Goal: Task Accomplishment & Management: Manage account settings

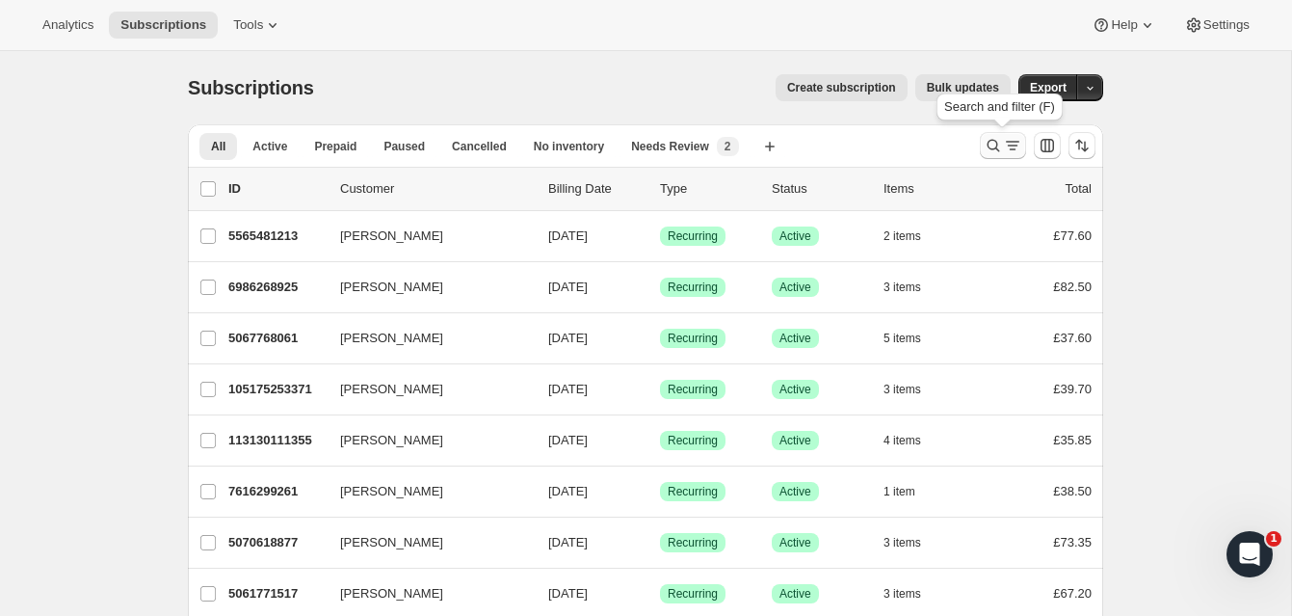
click at [992, 142] on icon "Search and filter results" at bounding box center [993, 145] width 19 height 19
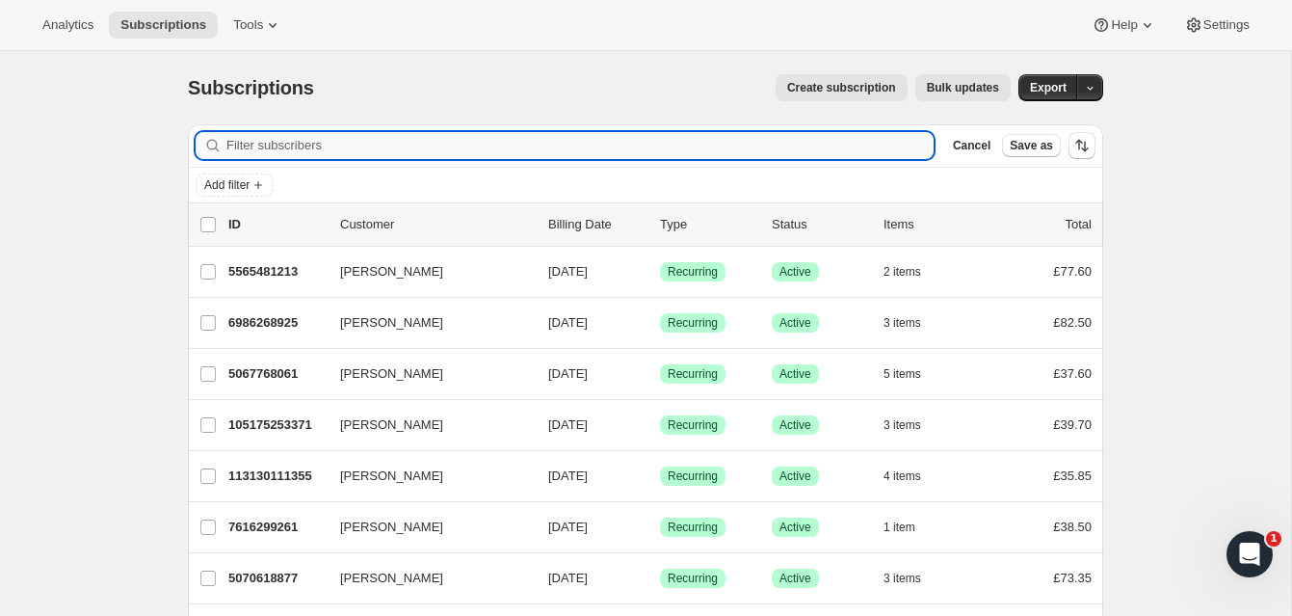
click at [726, 145] on input "Filter subscribers" at bounding box center [579, 145] width 707 height 27
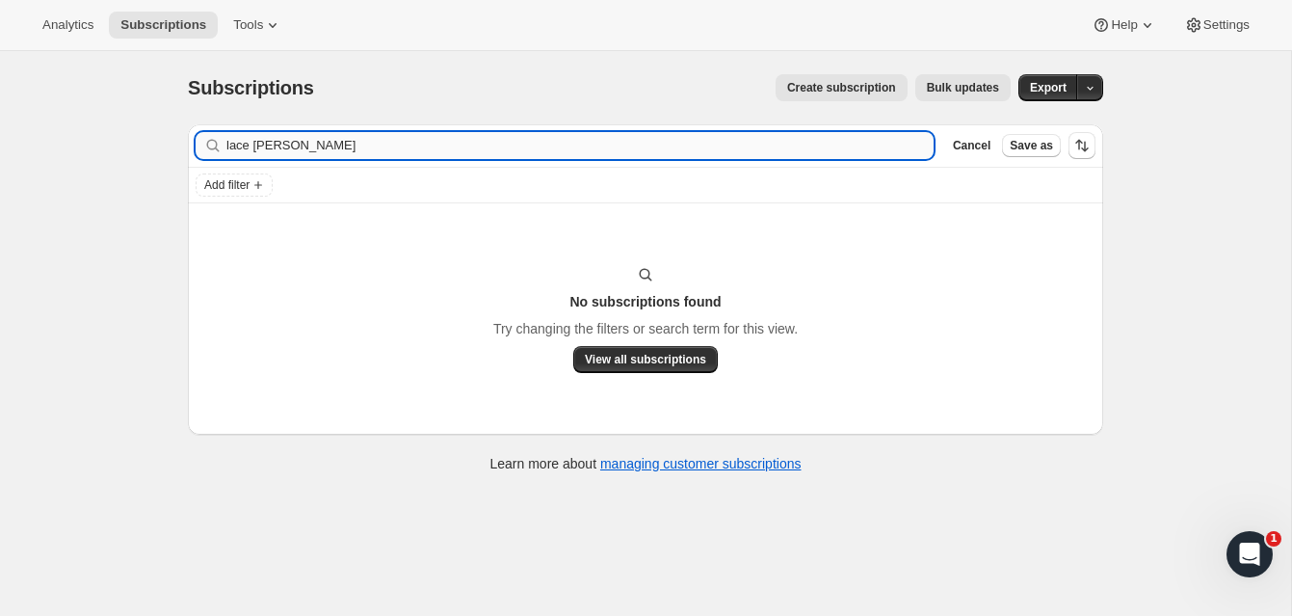
click at [249, 146] on input "lace turner" at bounding box center [579, 145] width 707 height 27
drag, startPoint x: 259, startPoint y: 149, endPoint x: 223, endPoint y: 148, distance: 35.7
click at [223, 148] on div "Lacey turner Clear" at bounding box center [565, 145] width 738 height 27
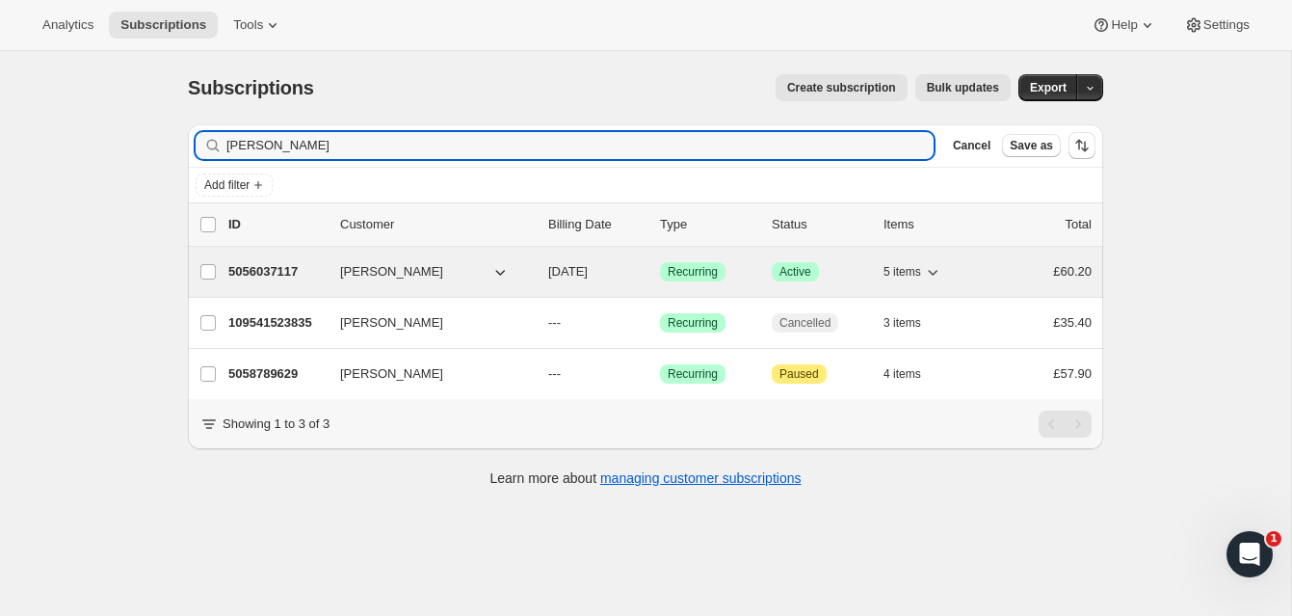
type input "turner"
click at [267, 266] on p "5056037117" at bounding box center [276, 271] width 96 height 19
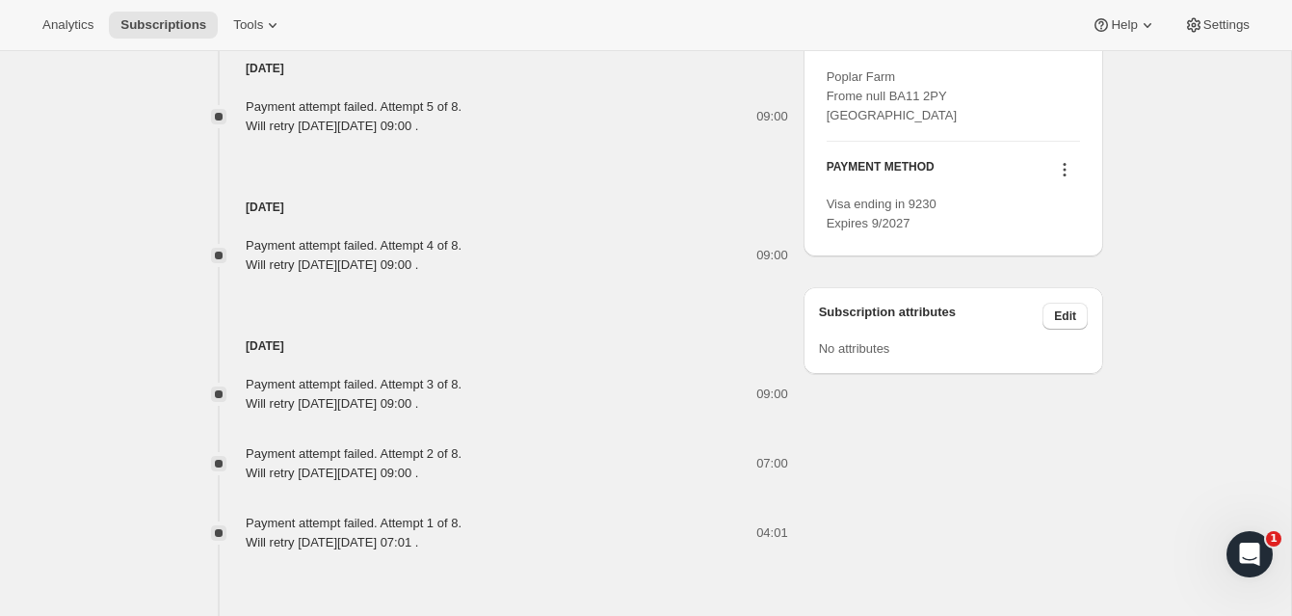
scroll to position [1090, 0]
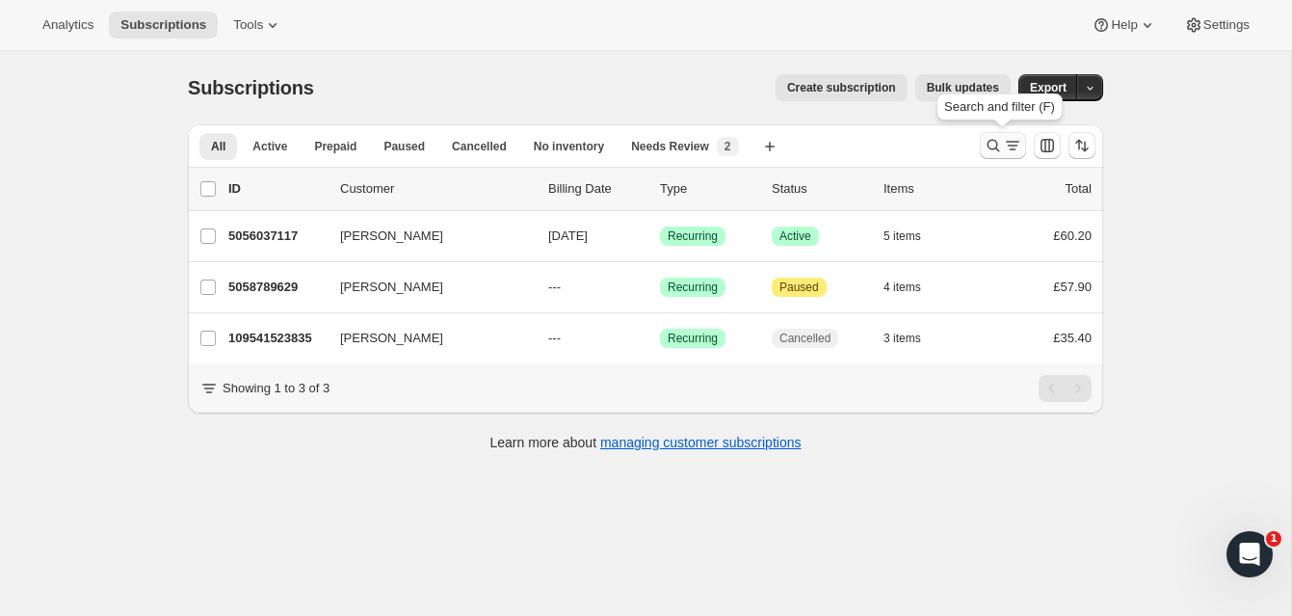
click at [991, 139] on icon "Search and filter results" at bounding box center [993, 145] width 19 height 19
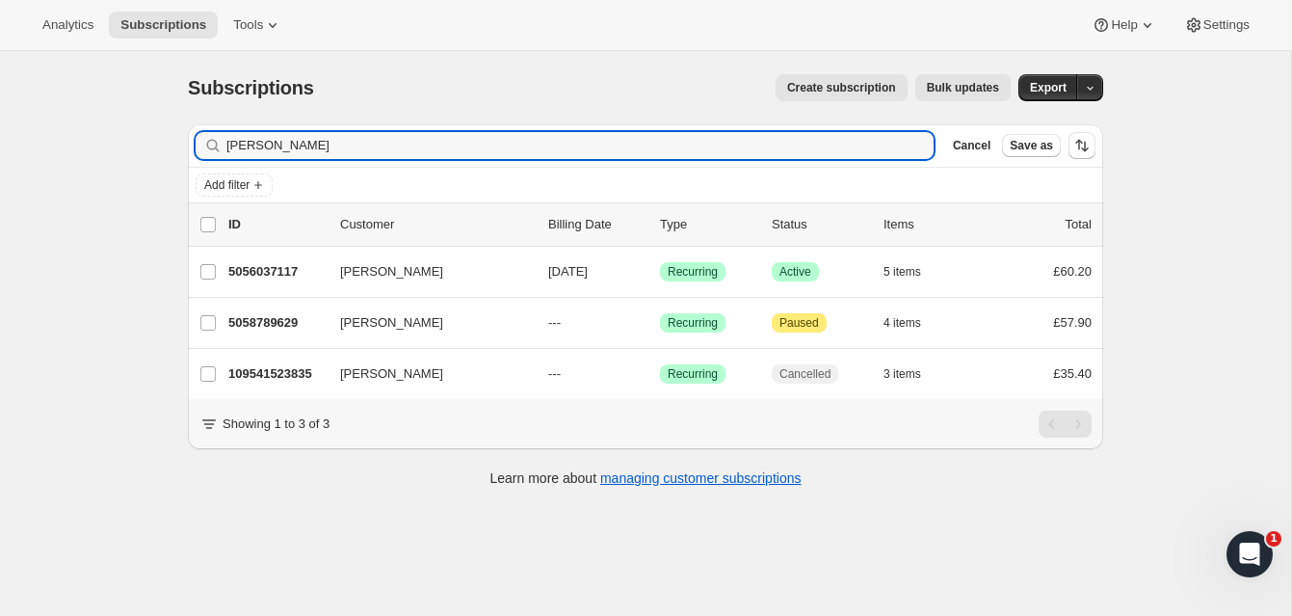
drag, startPoint x: 289, startPoint y: 146, endPoint x: 220, endPoint y: 138, distance: 69.9
click at [210, 139] on div "turner Clear" at bounding box center [565, 145] width 738 height 27
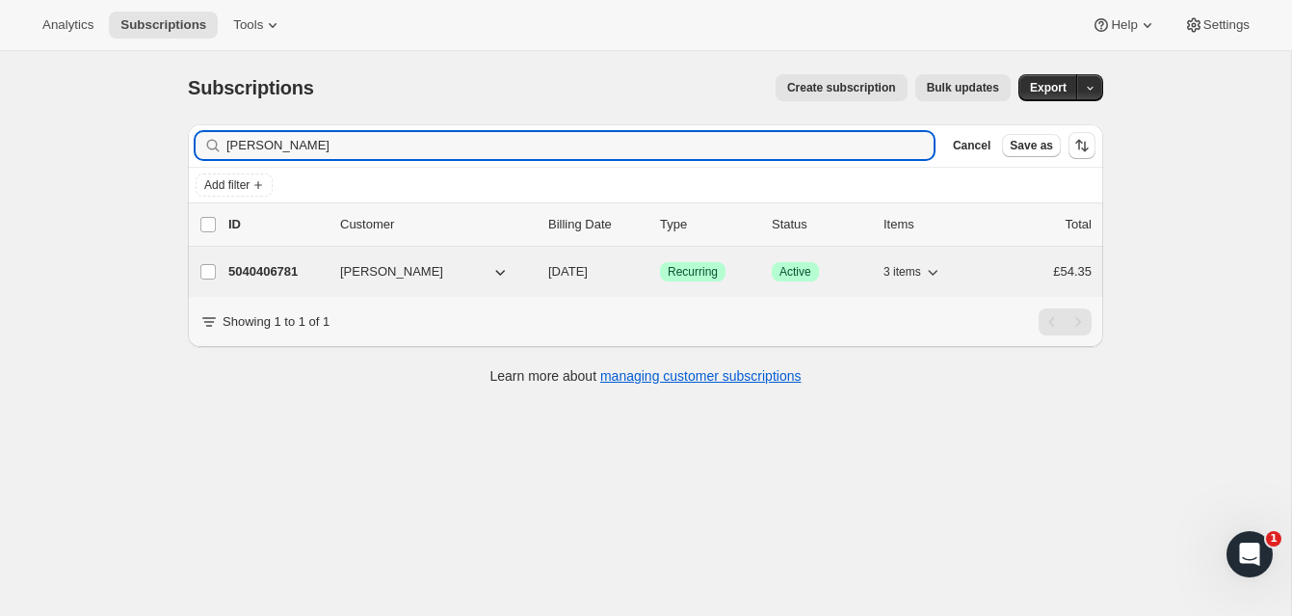
type input "[PERSON_NAME]"
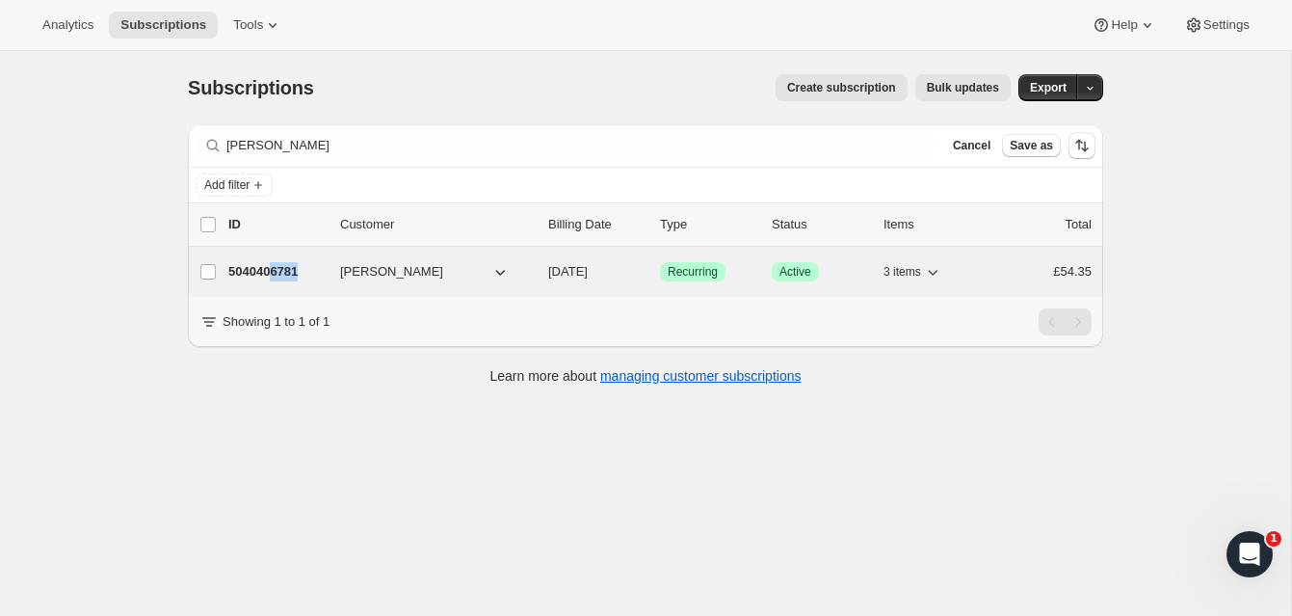
click at [280, 270] on p "5040406781" at bounding box center [276, 271] width 96 height 19
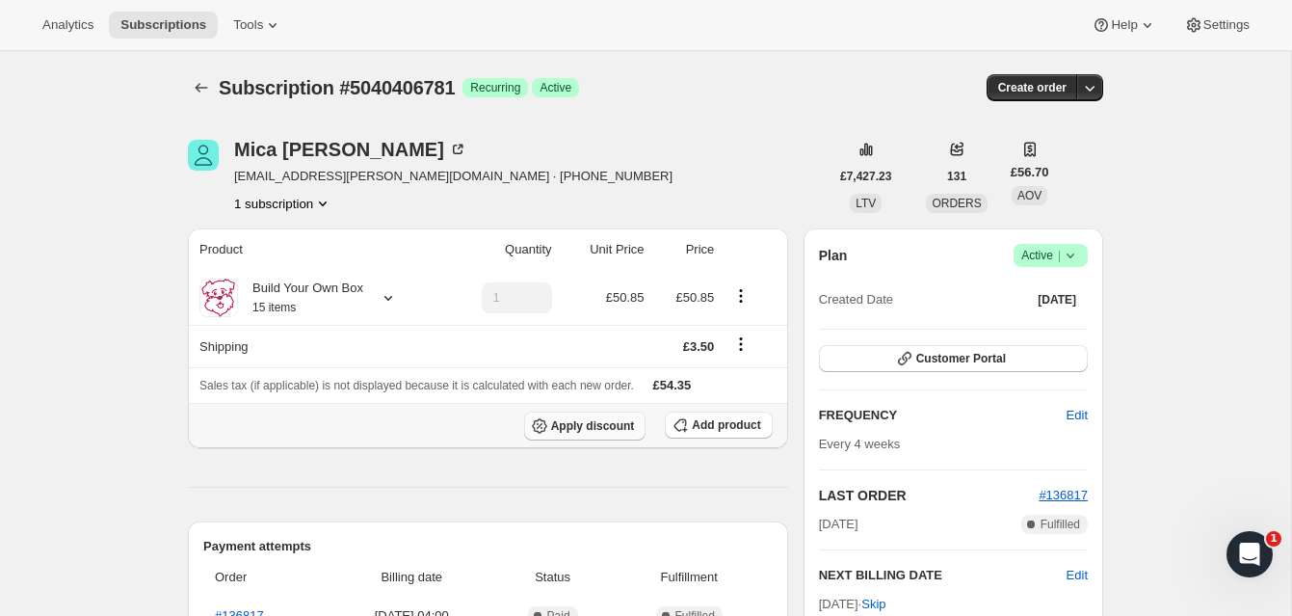
click at [608, 421] on span "Apply discount" at bounding box center [593, 425] width 84 height 15
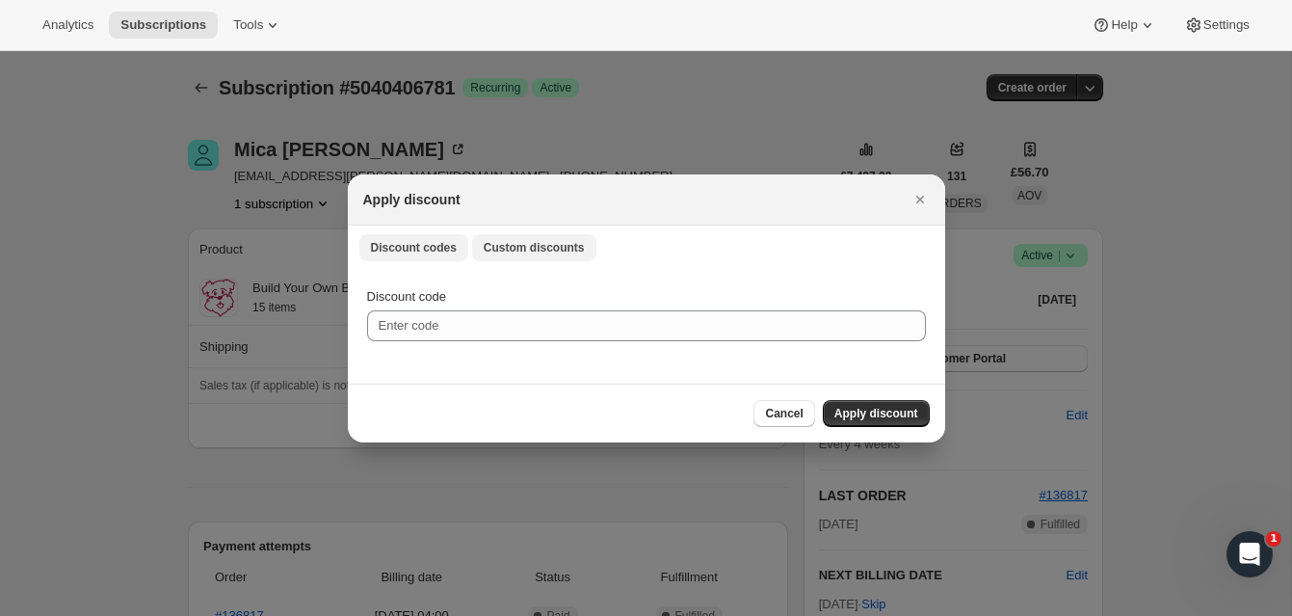
click at [555, 245] on span "Custom discounts" at bounding box center [534, 247] width 101 height 15
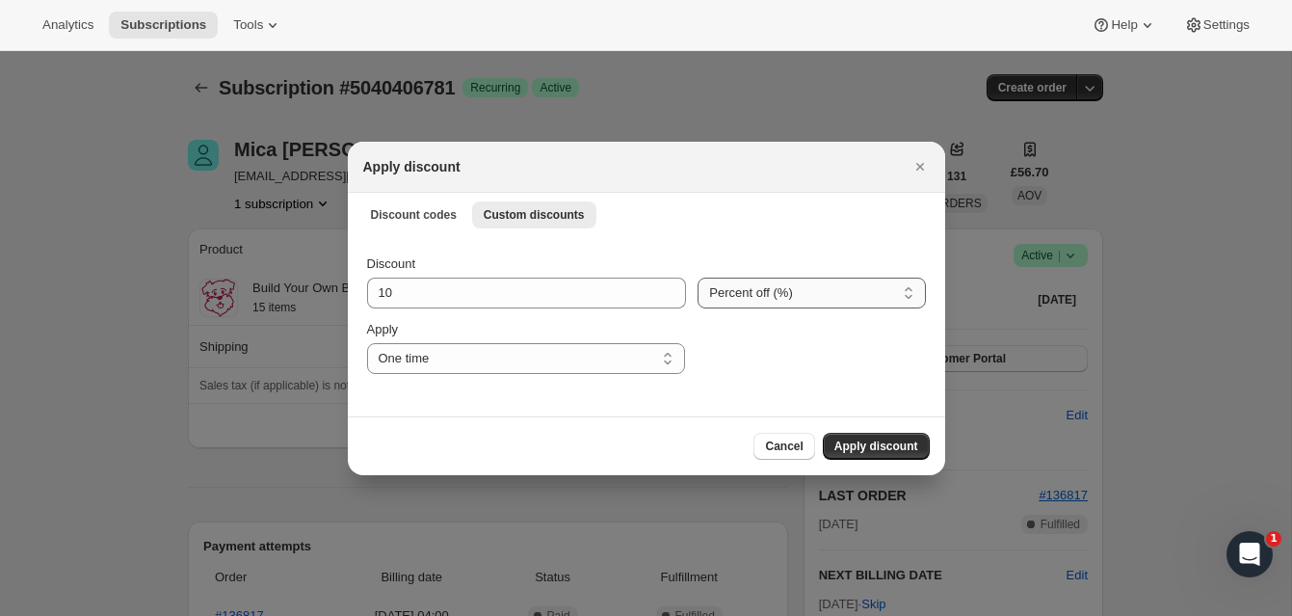
click at [743, 296] on select "Percent off (%) Amount off (£)" at bounding box center [810, 292] width 227 height 31
select select "fixed"
click at [697, 277] on select "Percent off (%) Amount off (£)" at bounding box center [810, 292] width 227 height 31
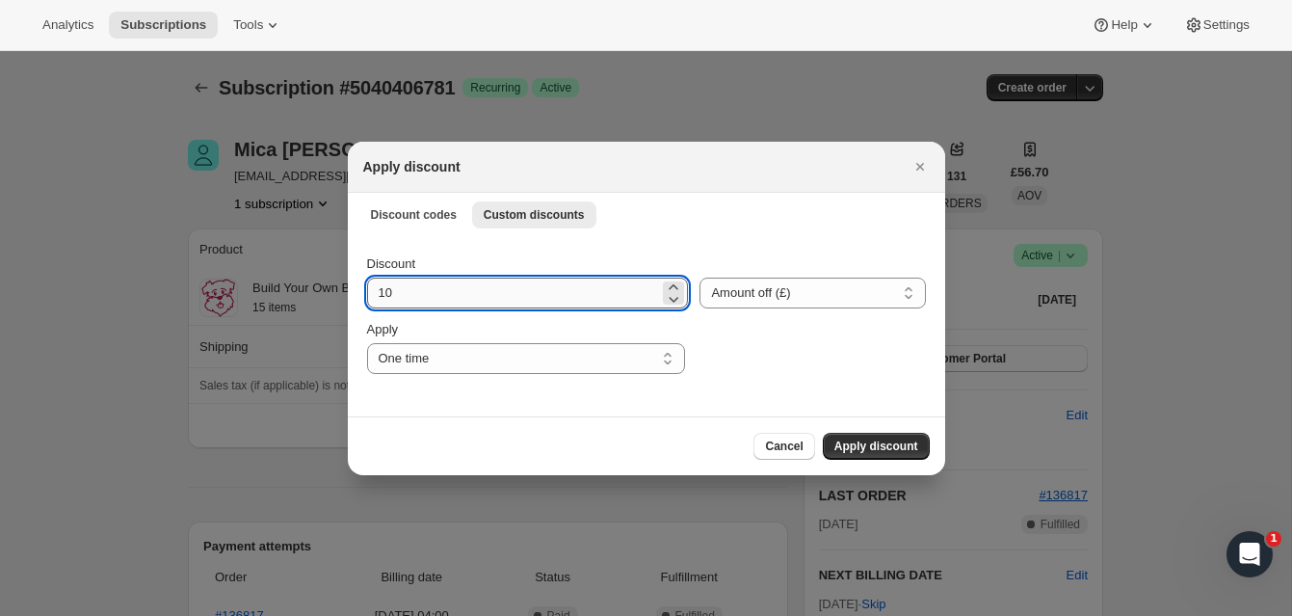
drag, startPoint x: 386, startPoint y: 292, endPoint x: 405, endPoint y: 293, distance: 18.3
click at [405, 293] on input "10" at bounding box center [513, 292] width 293 height 31
type input "30.00"
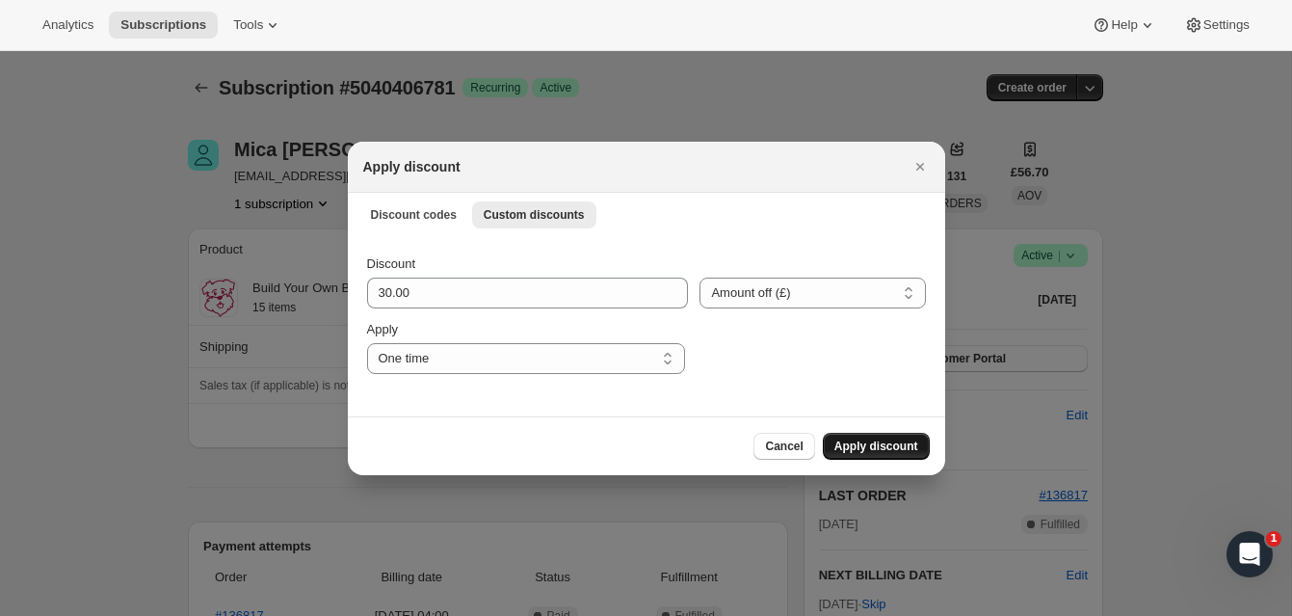
click at [896, 437] on button "Apply discount" at bounding box center [876, 446] width 107 height 27
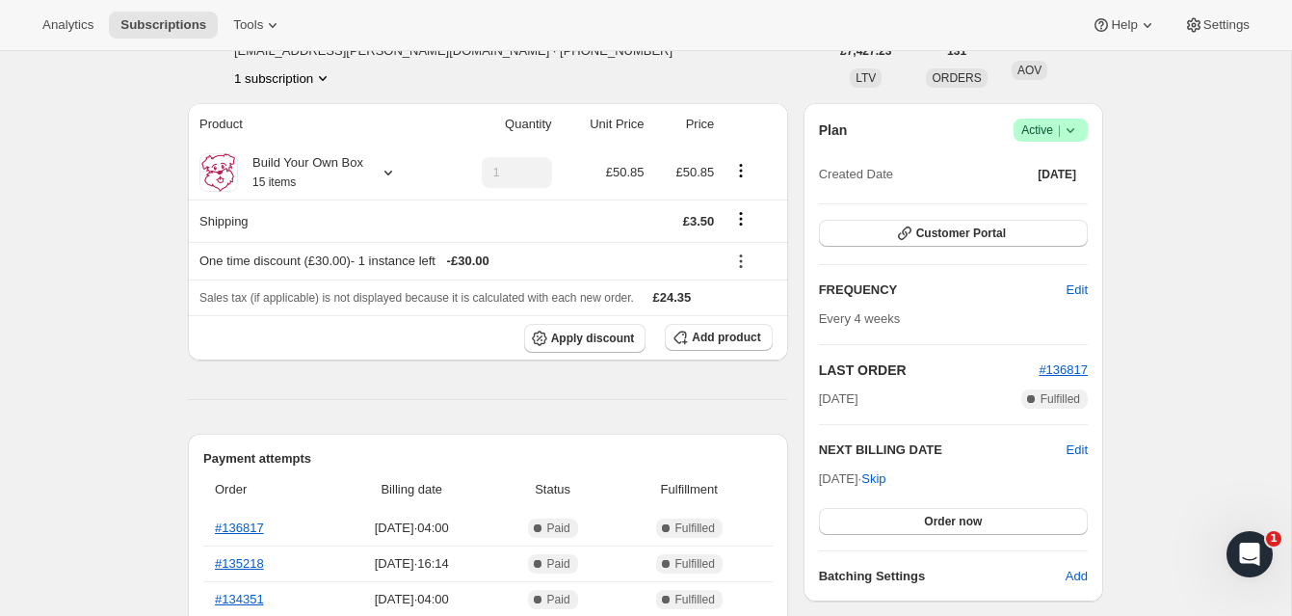
scroll to position [145, 0]
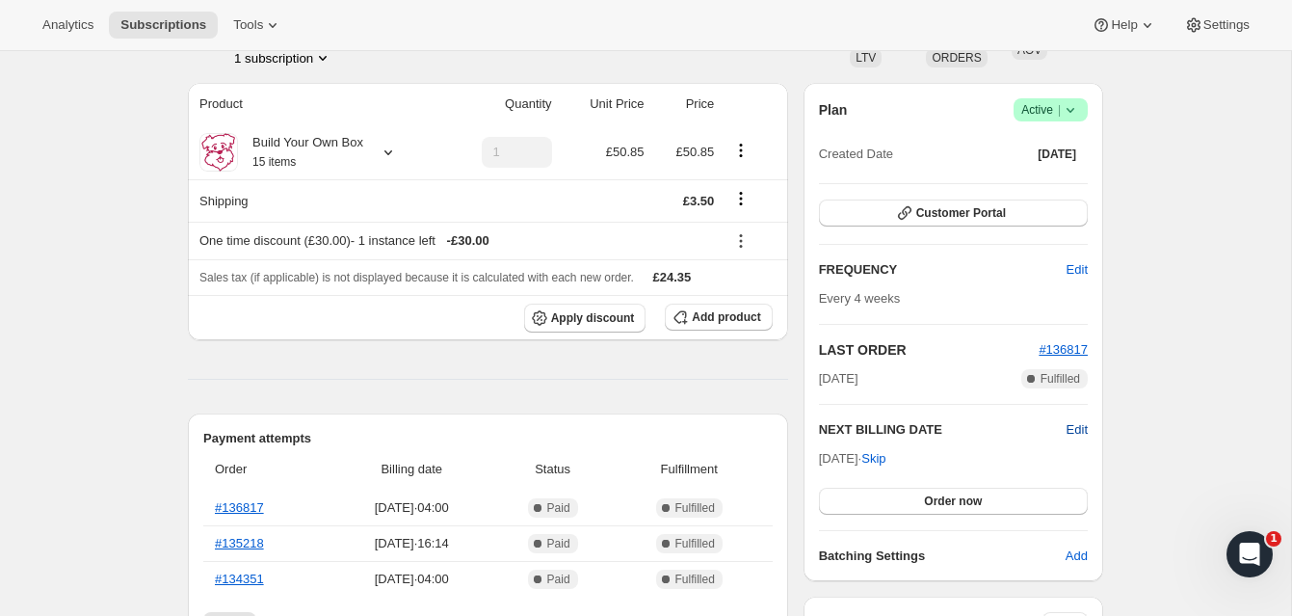
click at [1074, 425] on span "Edit" at bounding box center [1076, 429] width 21 height 19
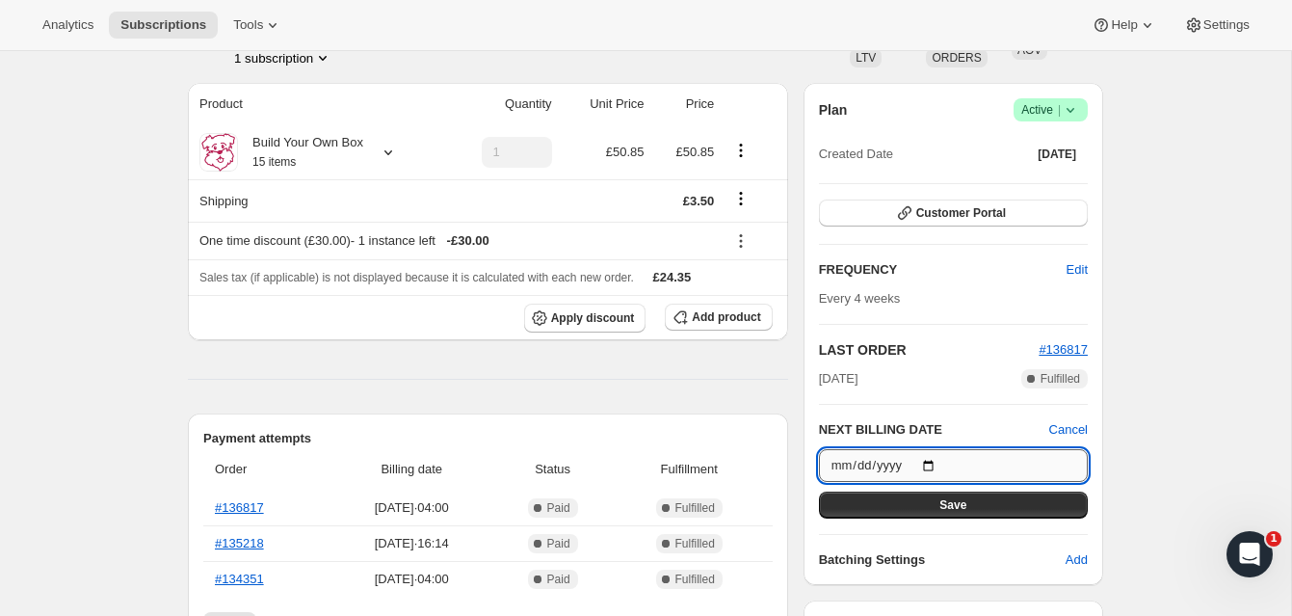
click at [935, 462] on input "2025-10-14" at bounding box center [953, 465] width 269 height 33
type input "2025-10-08"
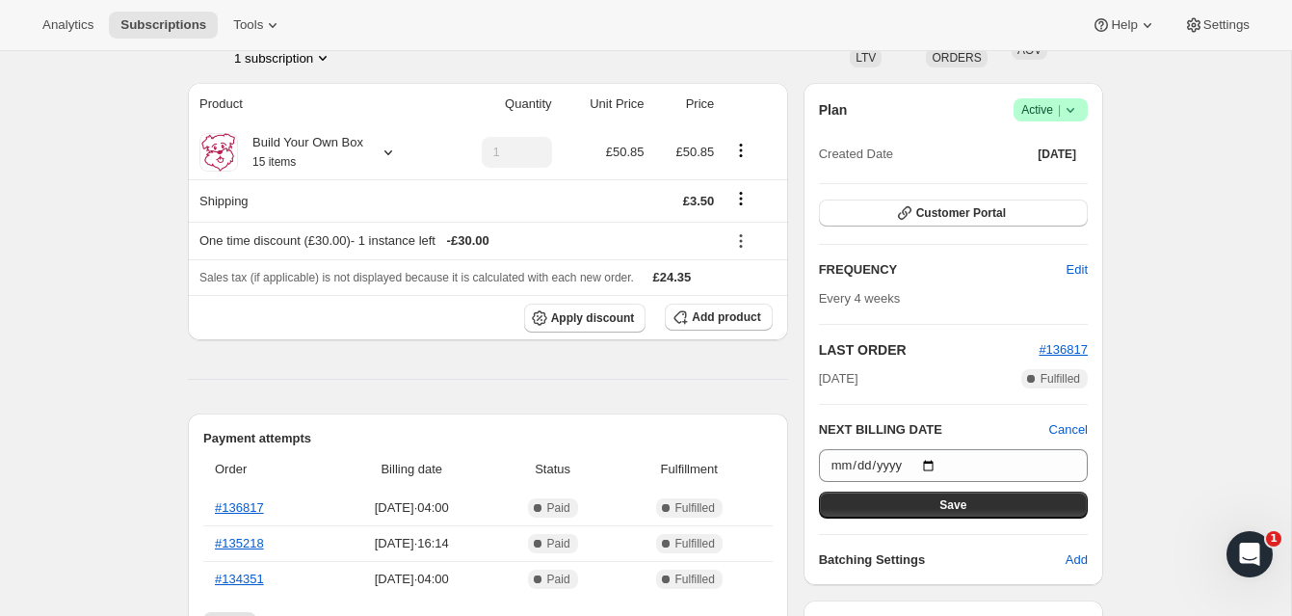
click at [935, 497] on button "Save" at bounding box center [953, 504] width 269 height 27
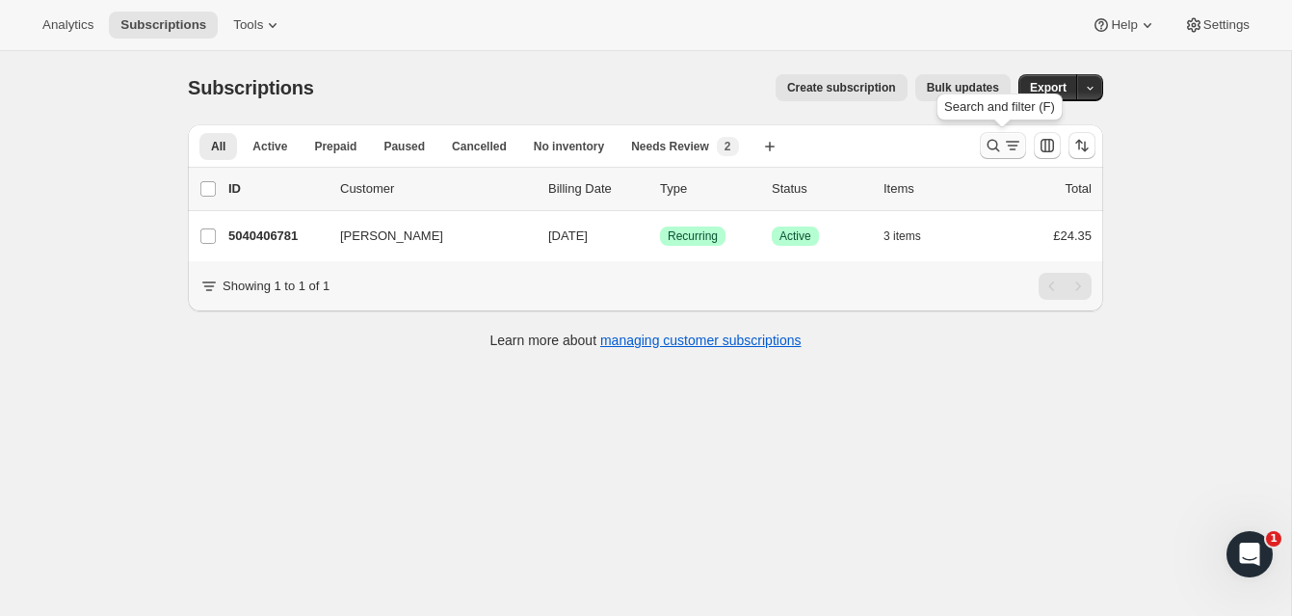
click at [992, 140] on icon "Search and filter results" at bounding box center [993, 146] width 13 height 13
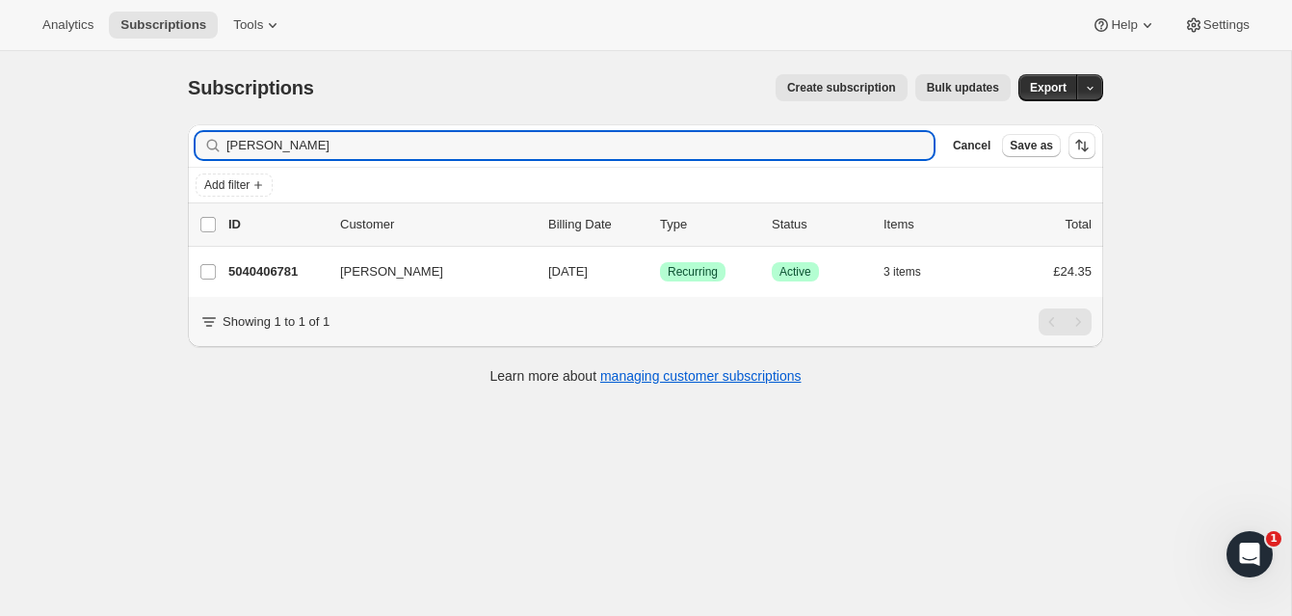
drag, startPoint x: 277, startPoint y: 148, endPoint x: 186, endPoint y: 139, distance: 92.0
click at [186, 139] on div "Filter subscribers [PERSON_NAME] Clear Cancel Save as Add filter 0 selected Upd…" at bounding box center [637, 257] width 931 height 296
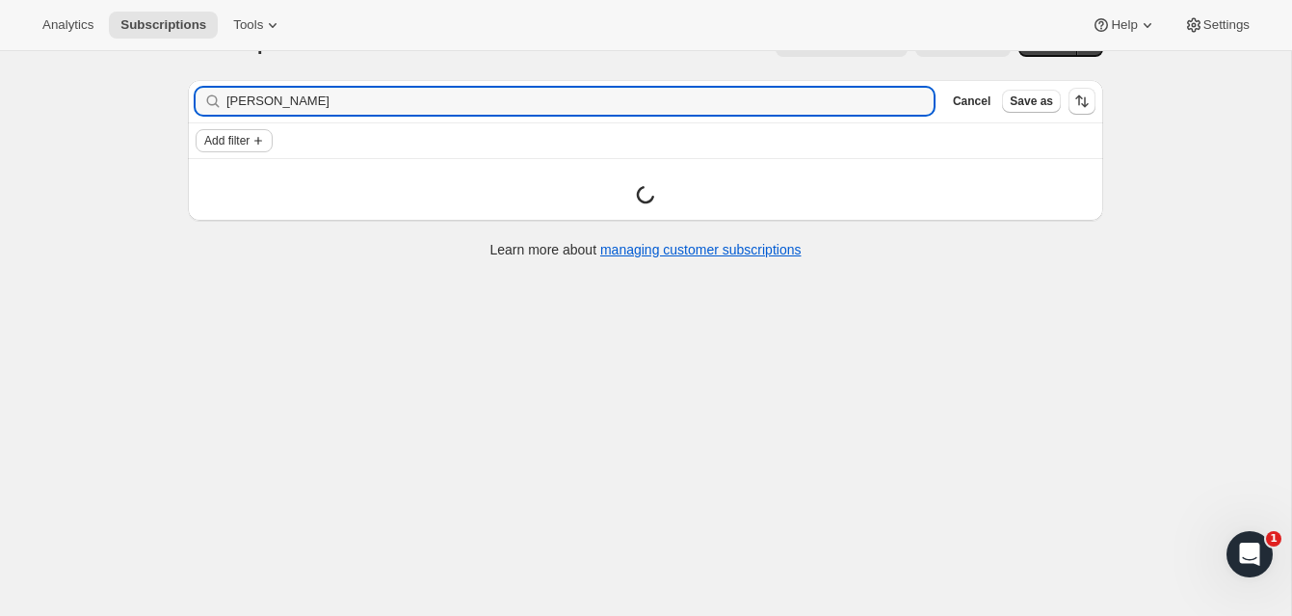
scroll to position [51, 0]
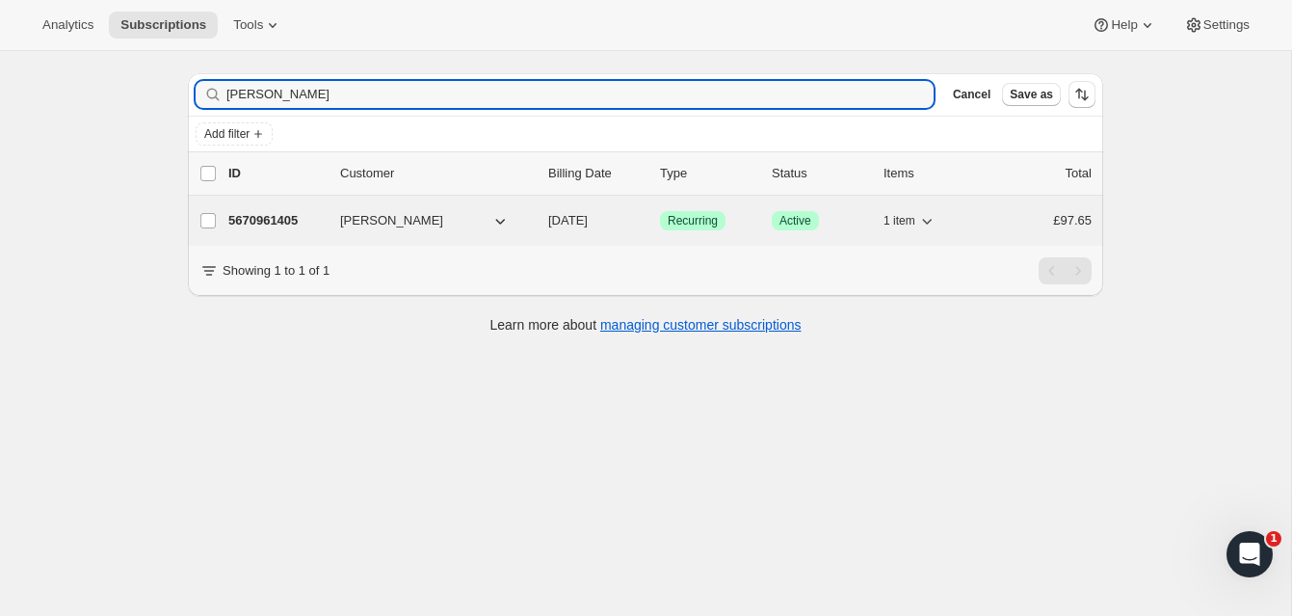
type input "[PERSON_NAME]"
click at [344, 215] on span "[PERSON_NAME]" at bounding box center [391, 220] width 103 height 19
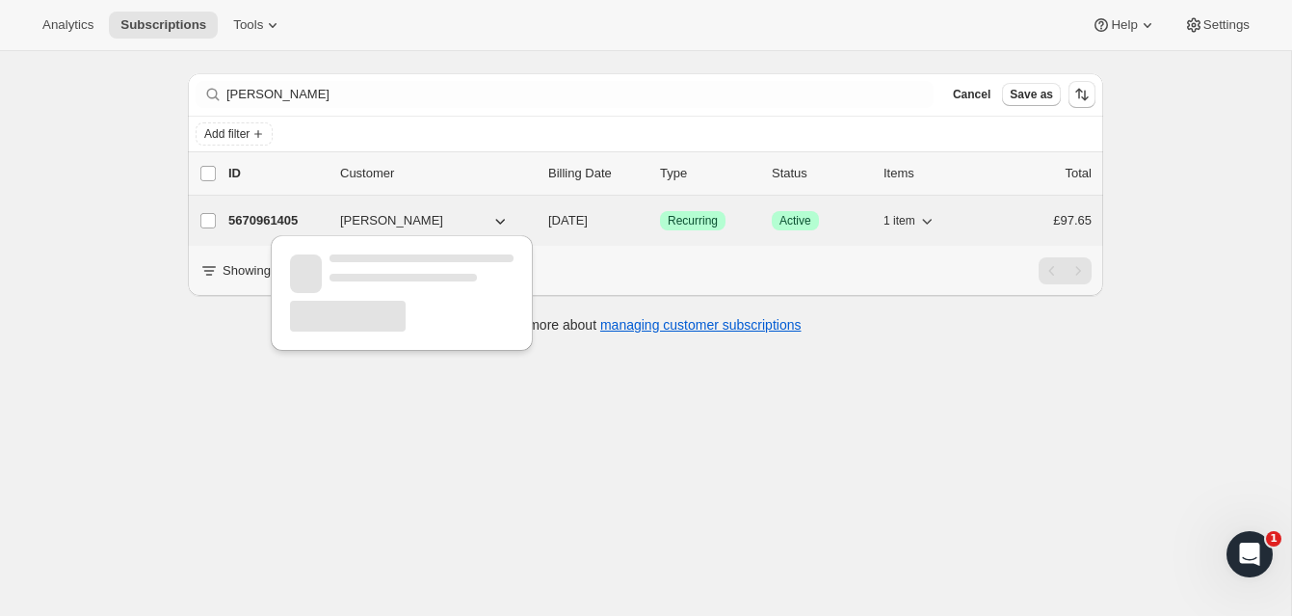
click at [290, 214] on p "5670961405" at bounding box center [276, 220] width 96 height 19
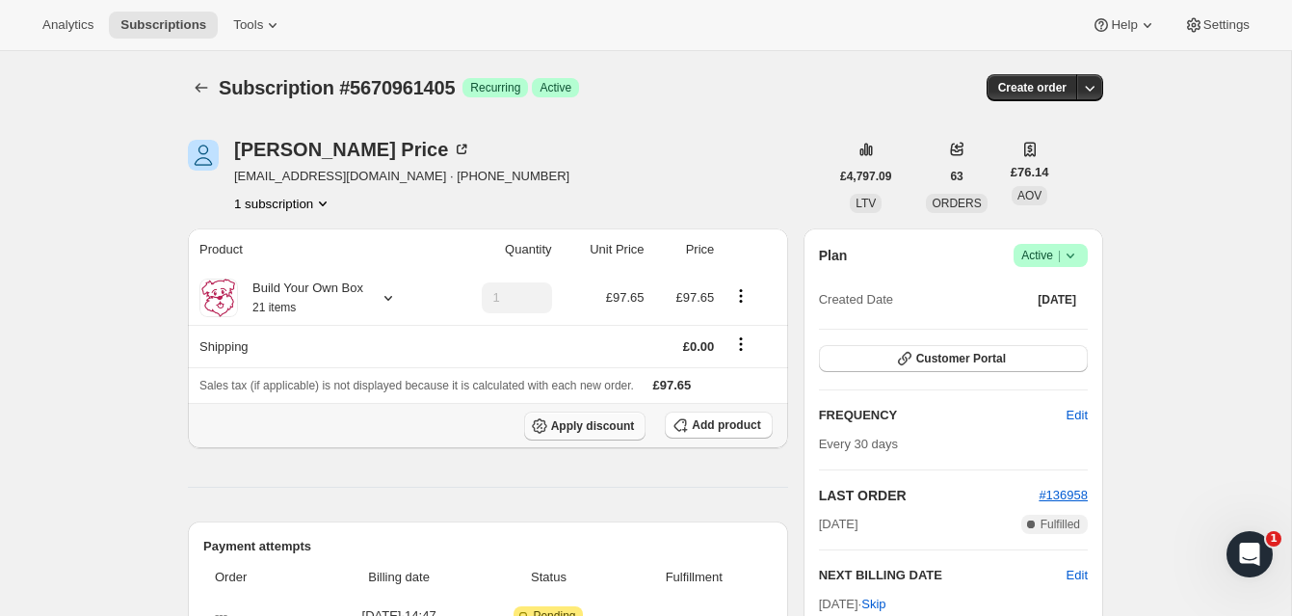
click at [617, 422] on span "Apply discount" at bounding box center [593, 425] width 84 height 15
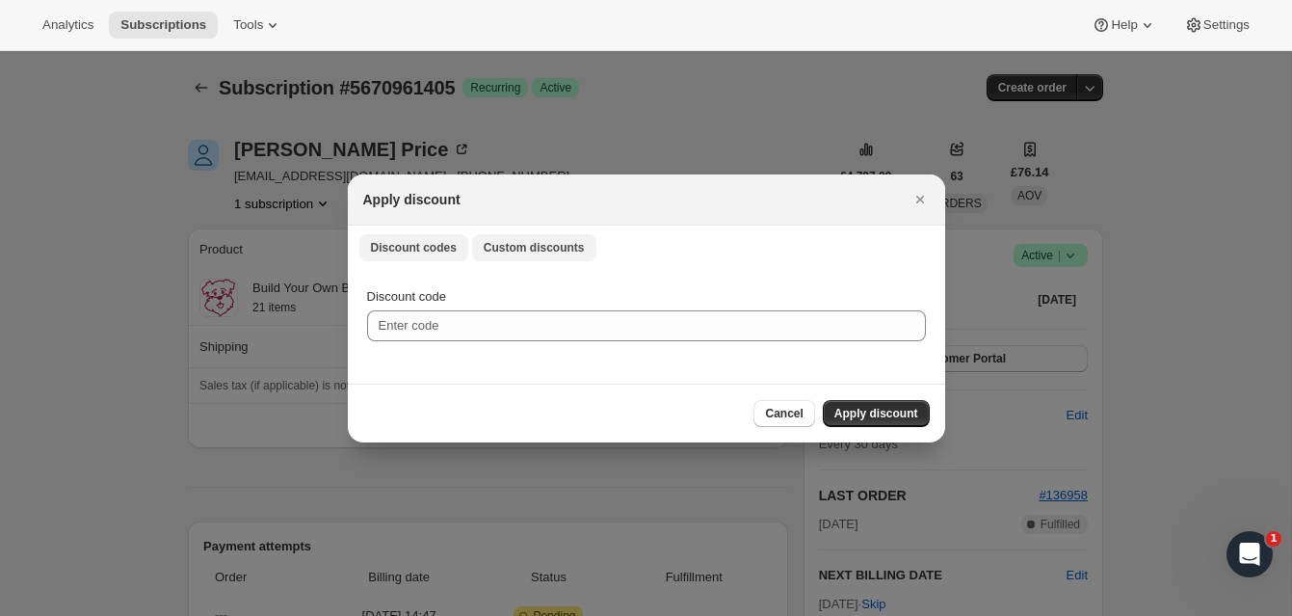
click at [553, 243] on span "Custom discounts" at bounding box center [534, 247] width 101 height 15
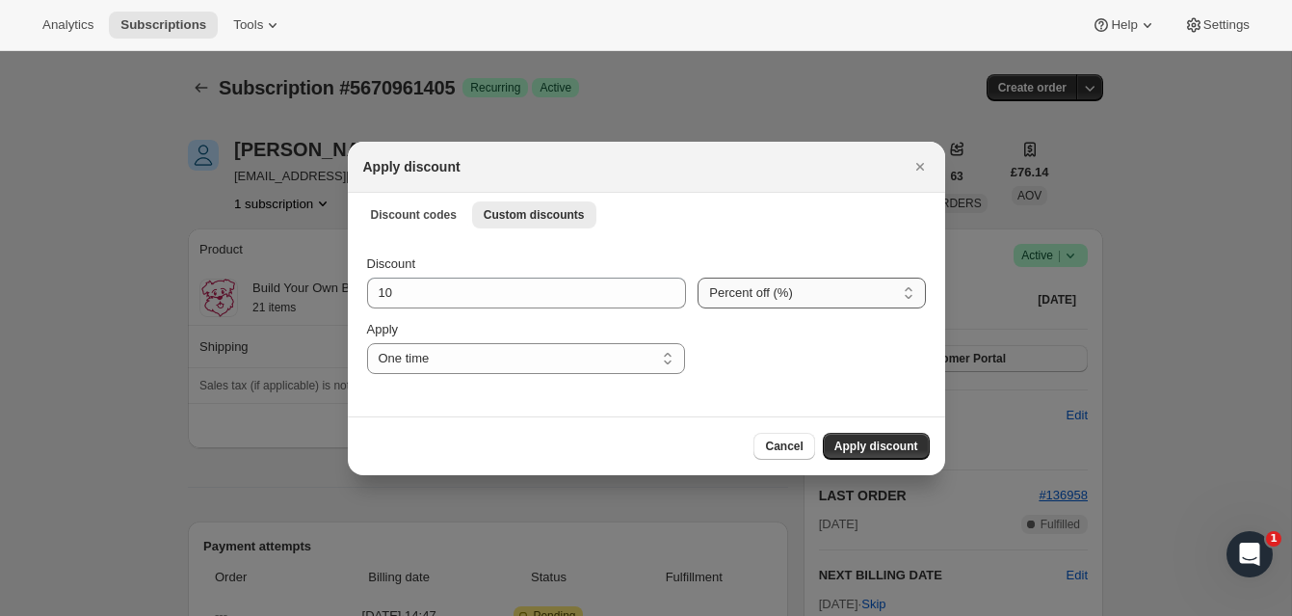
click at [724, 293] on select "Percent off (%) Amount off (£)" at bounding box center [810, 292] width 227 height 31
select select "fixed"
click at [697, 277] on select "Percent off (%) Amount off (£)" at bounding box center [810, 292] width 227 height 31
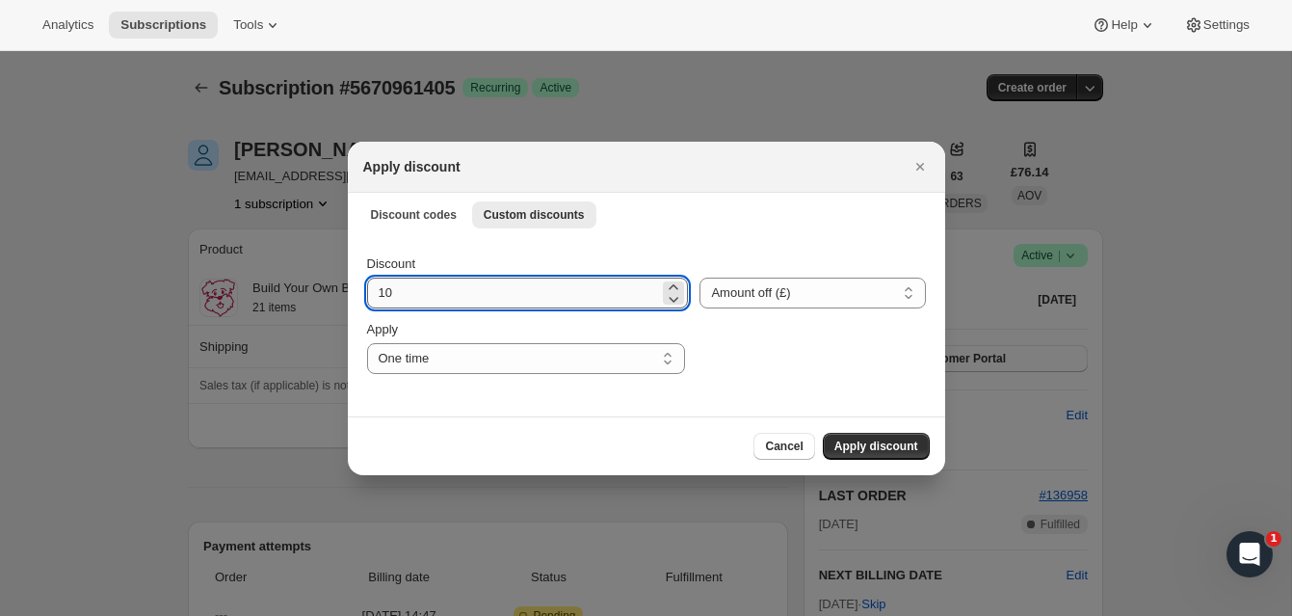
drag, startPoint x: 380, startPoint y: 291, endPoint x: 402, endPoint y: 292, distance: 22.2
click at [401, 292] on input "10" at bounding box center [513, 292] width 293 height 31
type input "32.50"
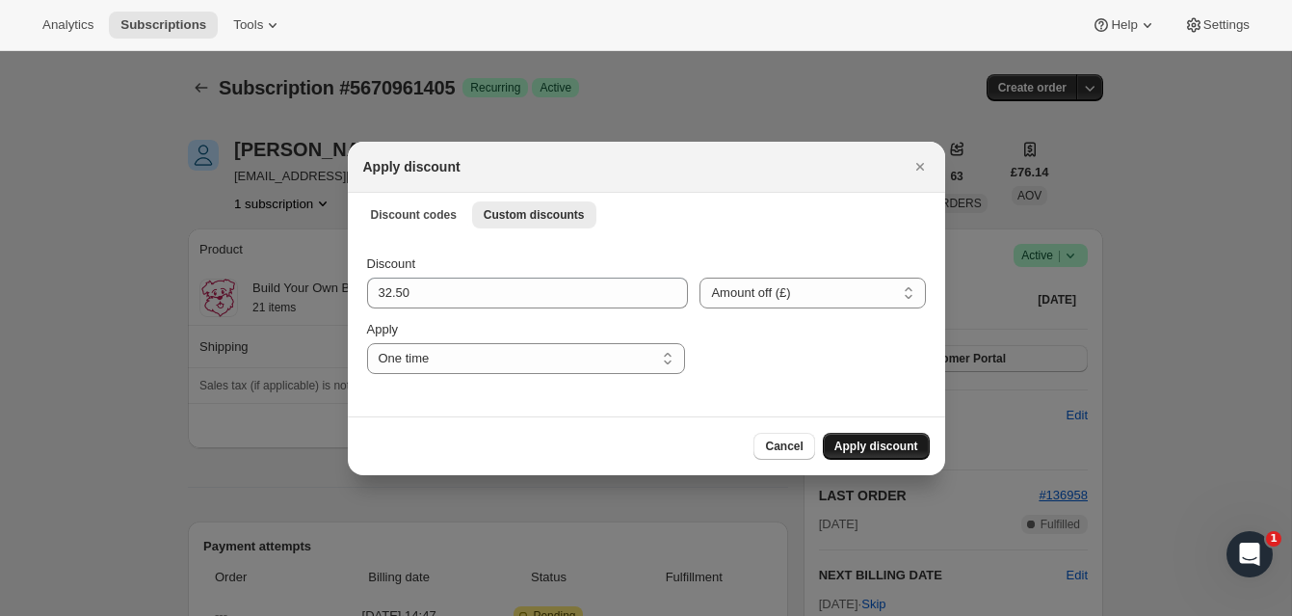
click at [886, 438] on span "Apply discount" at bounding box center [876, 445] width 84 height 15
